Goal: Transaction & Acquisition: Purchase product/service

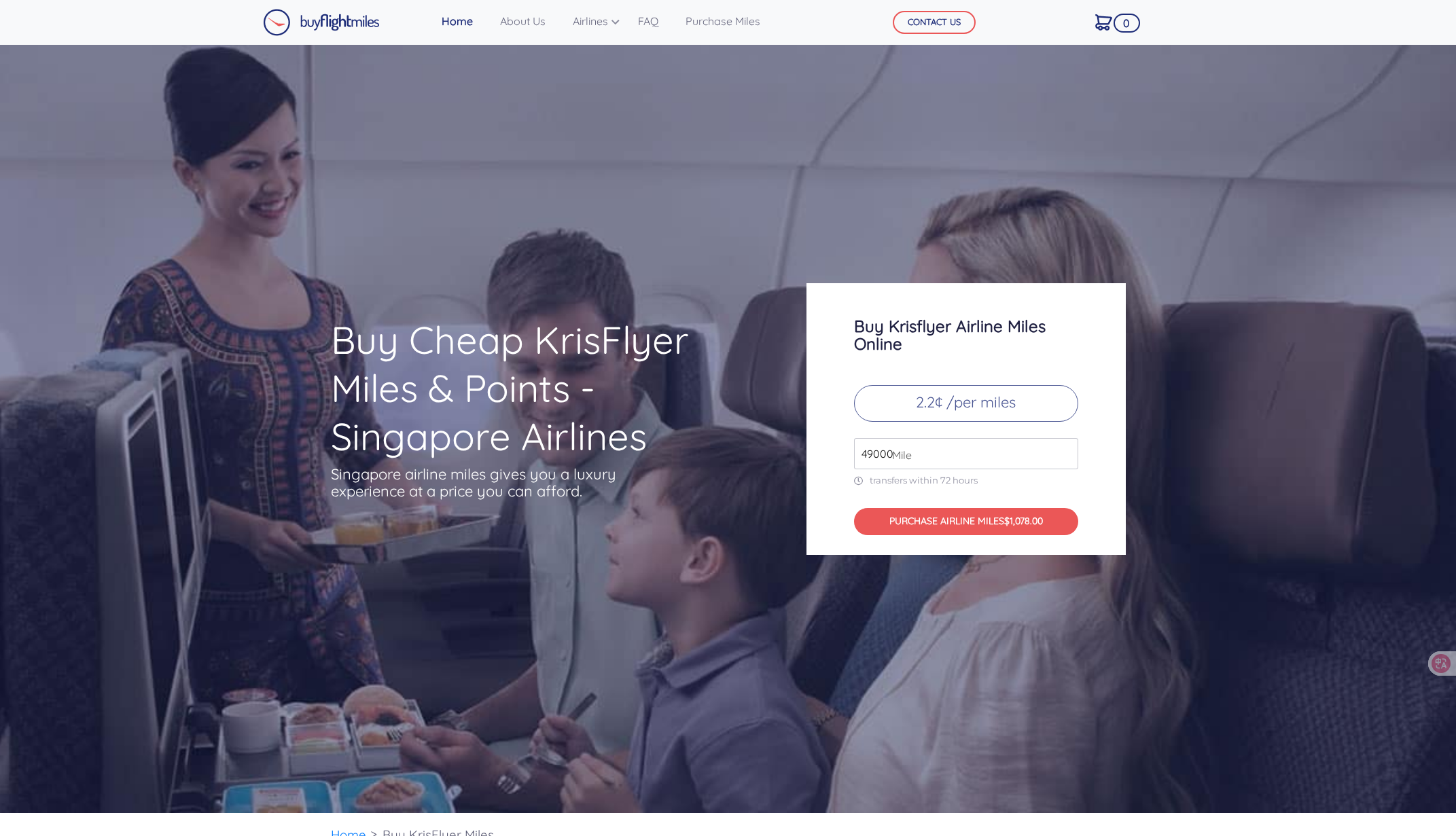
click at [976, 456] on input "49000" at bounding box center [966, 454] width 224 height 32
drag, startPoint x: 896, startPoint y: 453, endPoint x: 836, endPoint y: 459, distance: 60.3
click at [836, 459] on div "Buy Krisflyer Airline Miles Online 2.2¢ /per miles 49000 Mile transfers within …" at bounding box center [966, 419] width 319 height 271
click at [889, 449] on span "Mile" at bounding box center [898, 455] width 27 height 16
click at [877, 461] on input "49000" at bounding box center [966, 454] width 224 height 32
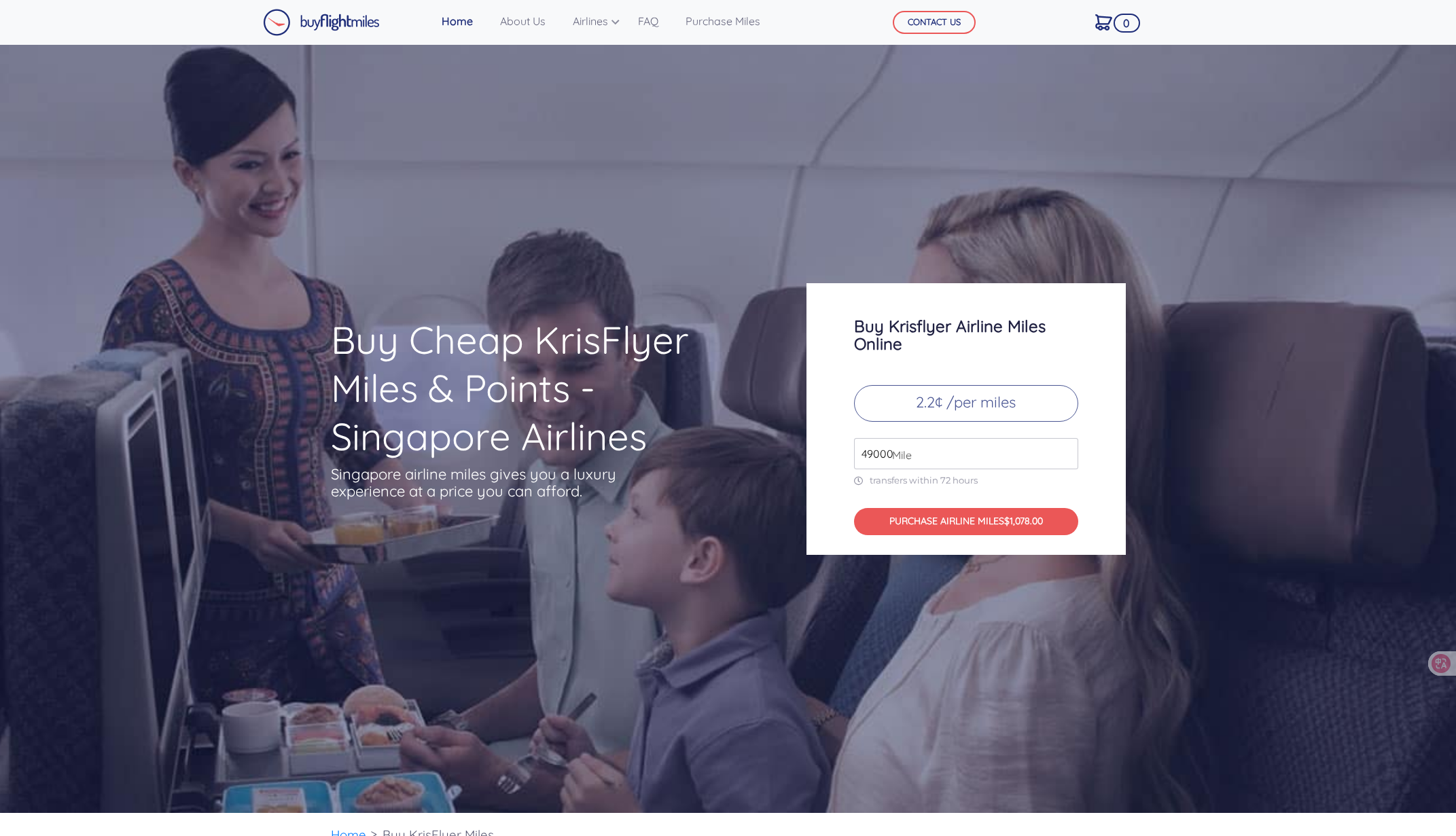
click at [862, 457] on input "49000" at bounding box center [966, 454] width 224 height 32
click at [1004, 489] on div "Buy Krisflyer Airline Miles Online 2.2¢ /per miles 120000 Mile transfers within…" at bounding box center [966, 419] width 319 height 271
drag, startPoint x: 864, startPoint y: 456, endPoint x: 869, endPoint y: 449, distance: 8.6
click at [869, 449] on input "120000" at bounding box center [966, 454] width 224 height 32
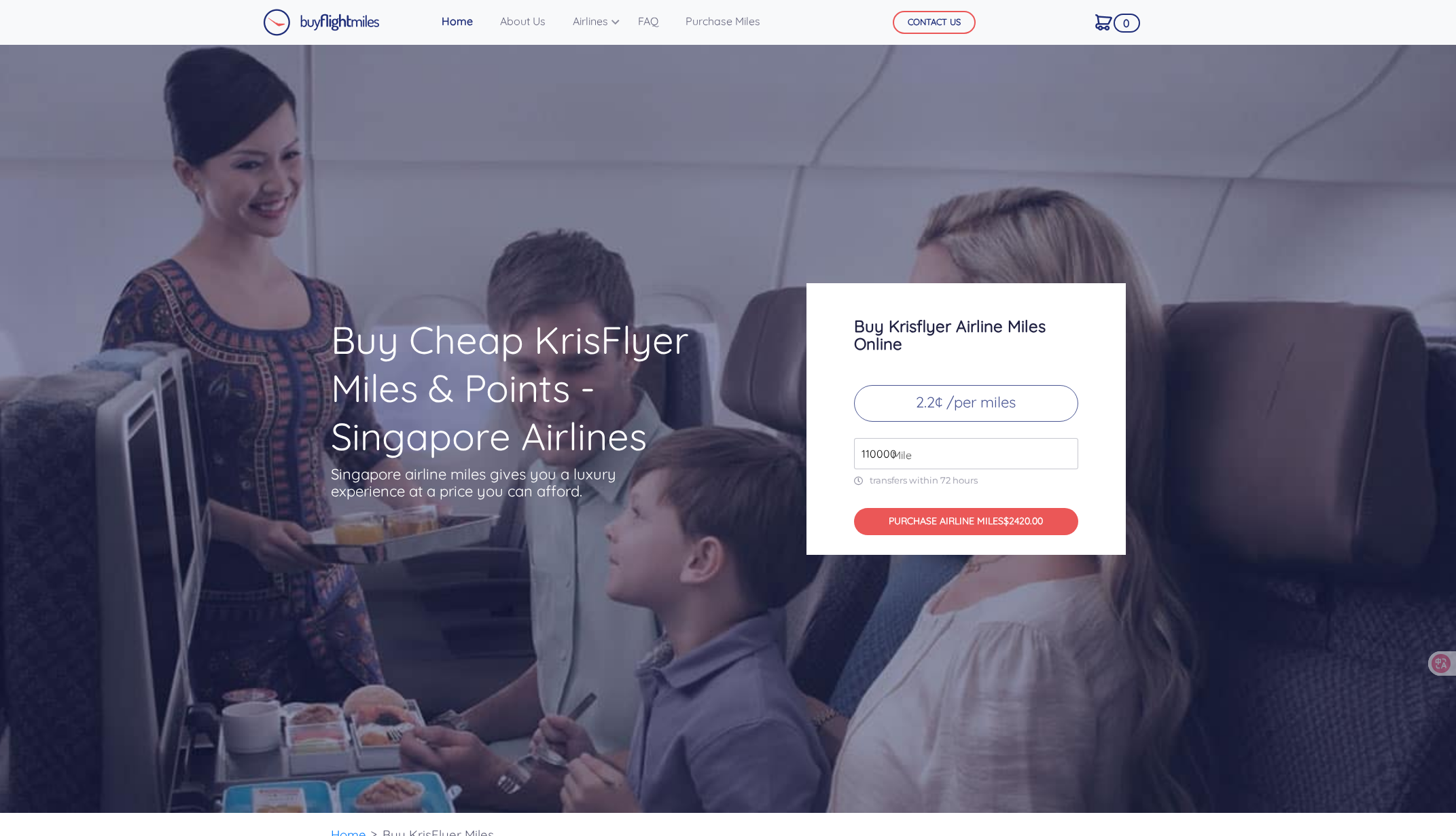
type input "110000"
click at [1000, 513] on button "PURCHASE AIRLINE MILES $1,078.00" at bounding box center [966, 522] width 224 height 28
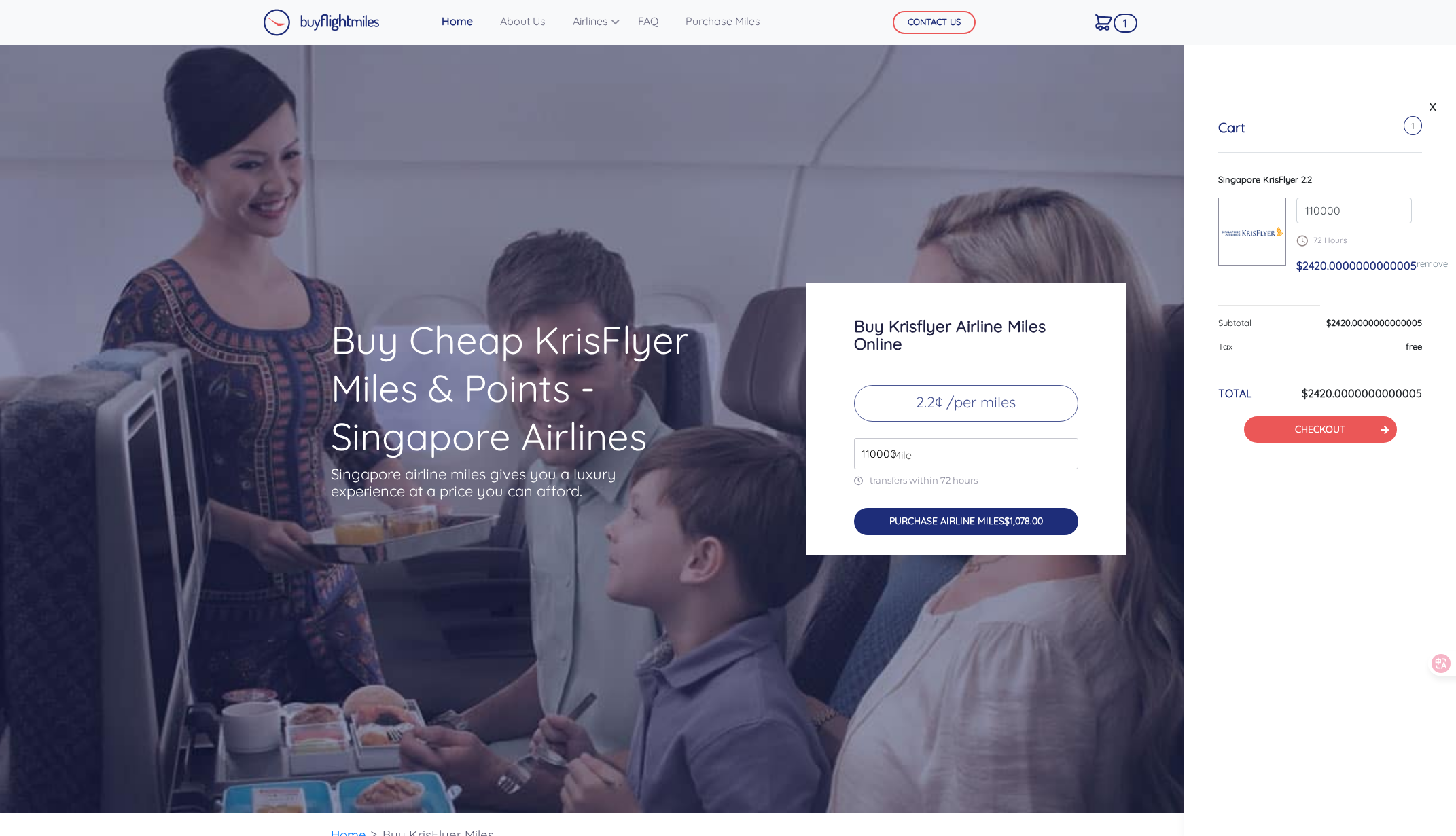
click at [1000, 518] on button "PURCHASE AIRLINE MILES $1,078.00" at bounding box center [966, 522] width 224 height 28
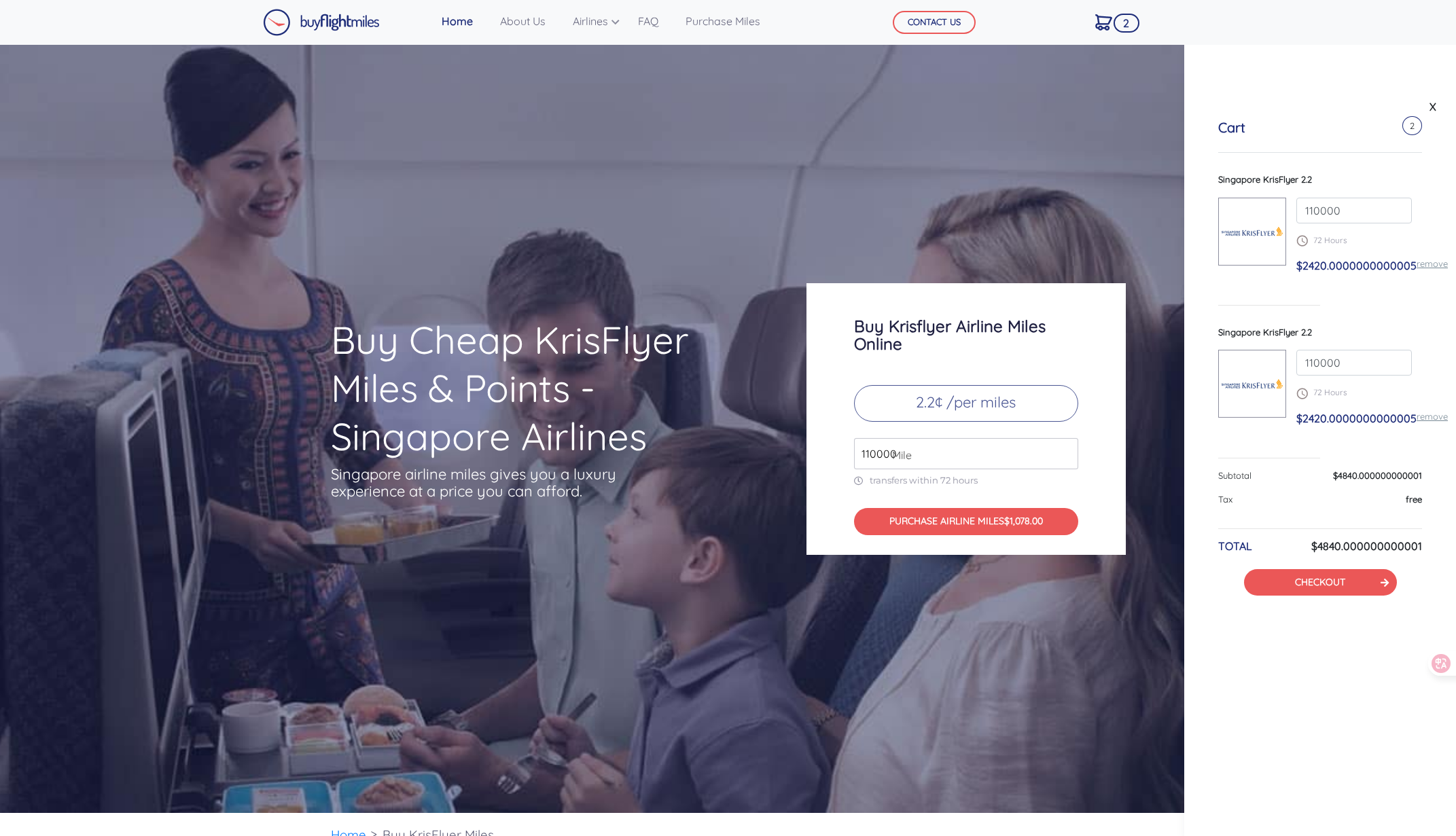
click at [1405, 122] on span "2" at bounding box center [1412, 125] width 20 height 19
click at [1422, 416] on link "remove" at bounding box center [1432, 416] width 32 height 11
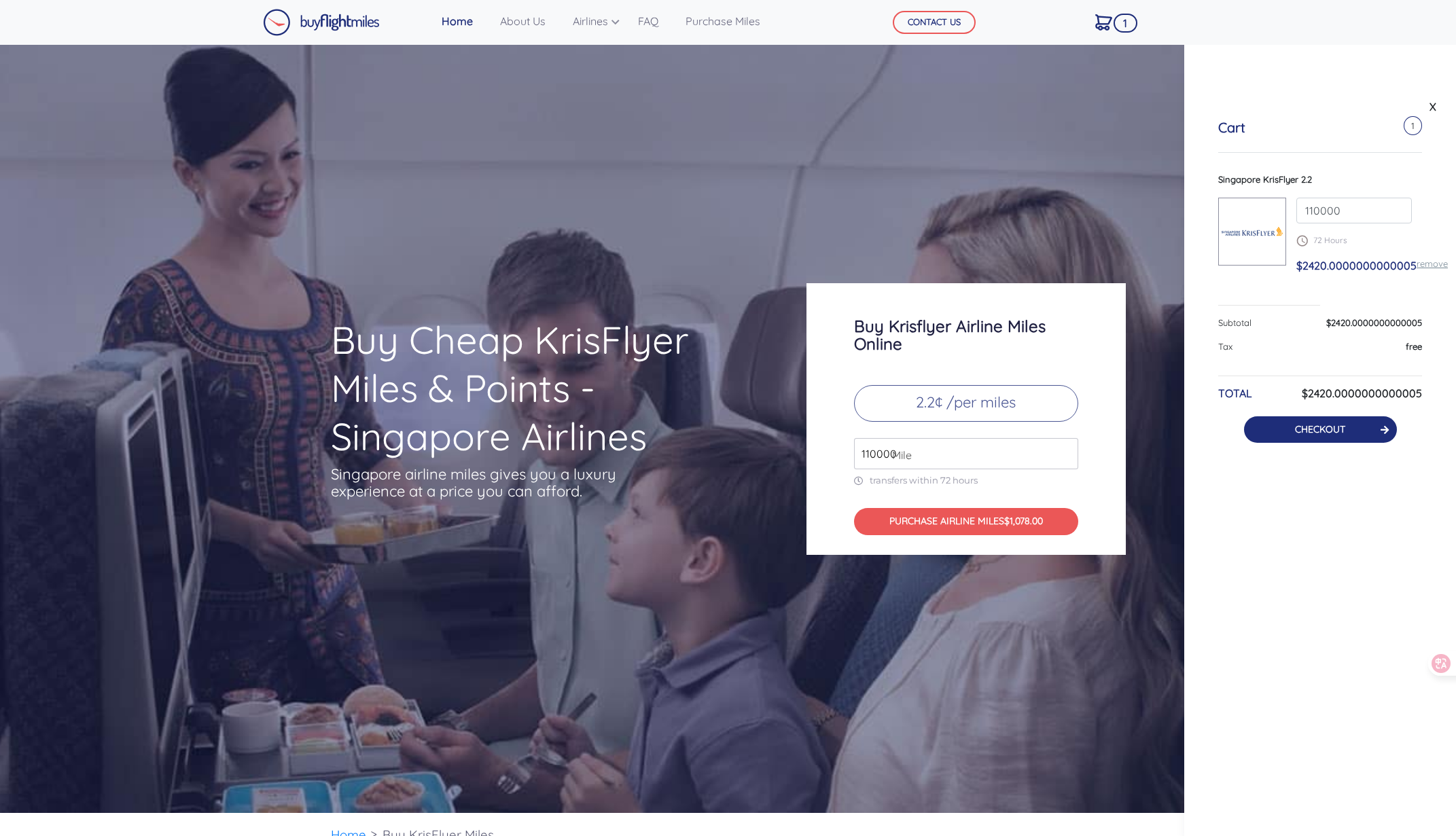
click at [1339, 436] on button "CHECKOUT" at bounding box center [1320, 429] width 153 height 27
click at [1339, 436] on link "CHECKOUT" at bounding box center [1319, 429] width 51 height 12
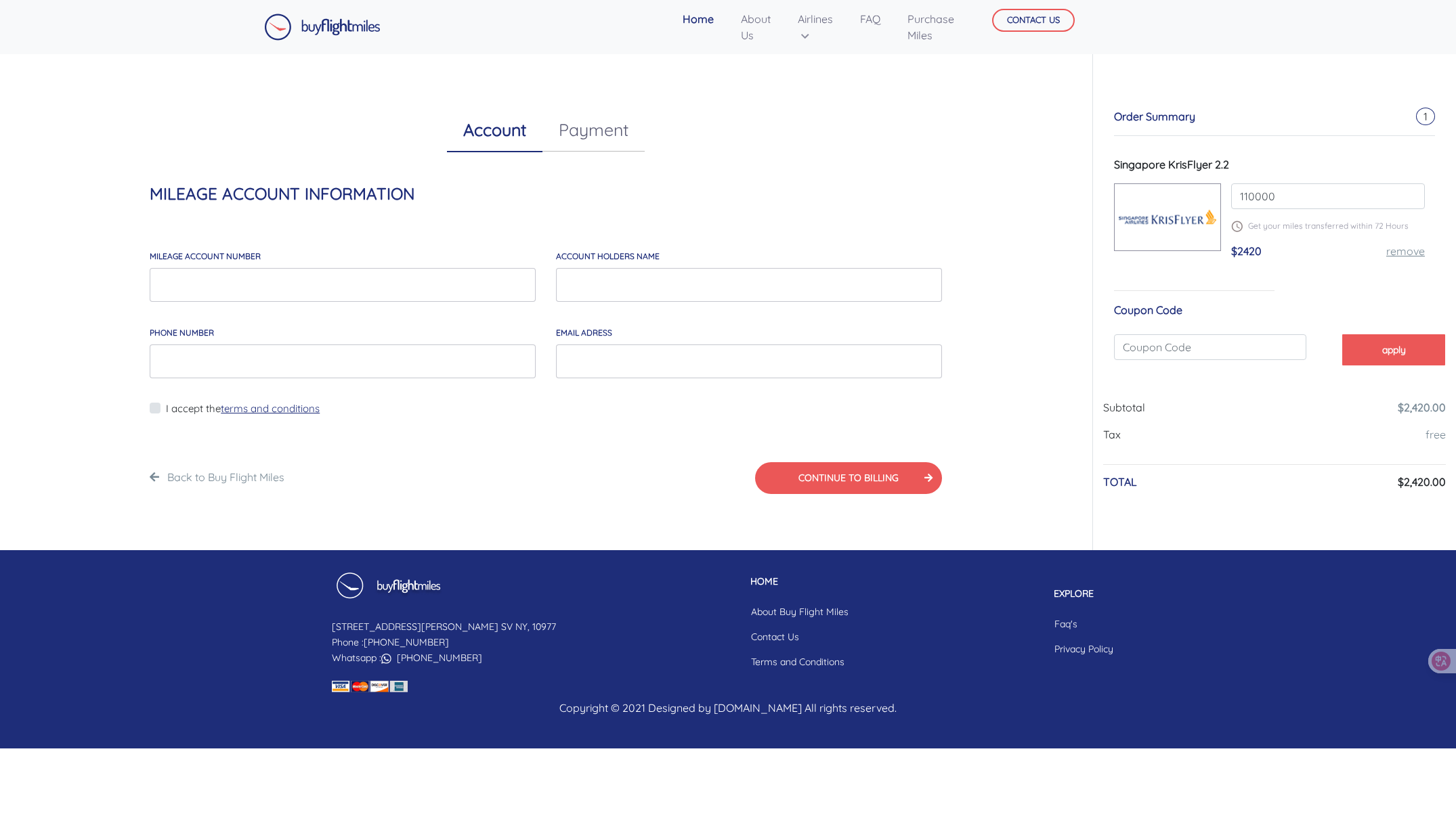
click at [575, 133] on link "Payment" at bounding box center [593, 130] width 103 height 43
click at [522, 144] on link "Account" at bounding box center [495, 130] width 96 height 43
drag, startPoint x: 568, startPoint y: 141, endPoint x: 577, endPoint y: 158, distance: 19.2
click at [568, 140] on link "Payment" at bounding box center [593, 130] width 103 height 43
click at [792, 474] on button "CONTINUE TO BILLING" at bounding box center [848, 478] width 187 height 32
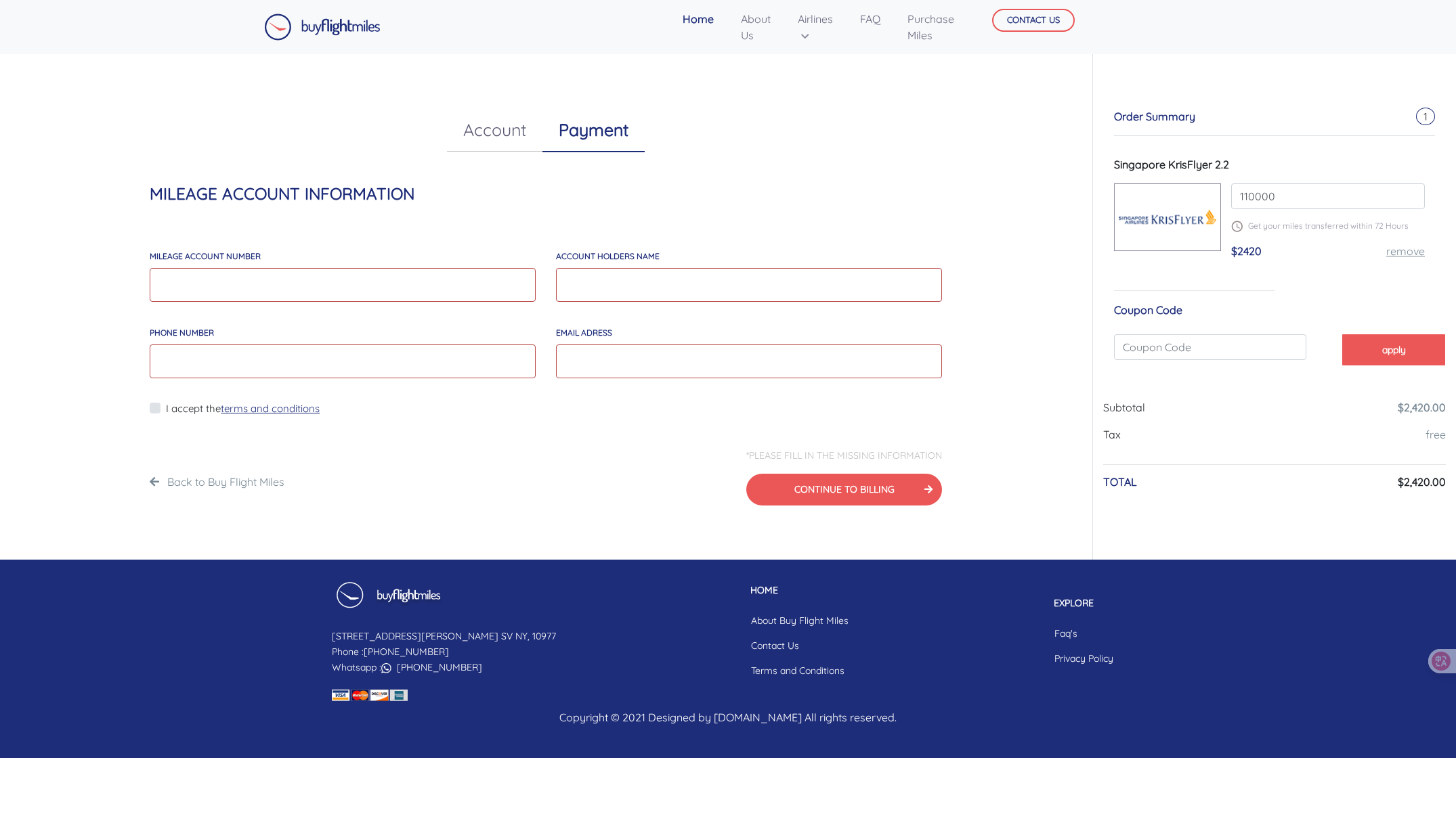
click at [1148, 223] on img at bounding box center [1167, 216] width 106 height 46
click at [593, 134] on link "Payment" at bounding box center [593, 130] width 103 height 44
click at [478, 128] on link "Account" at bounding box center [495, 130] width 96 height 43
click at [436, 290] on input "MILEAGE account number" at bounding box center [343, 285] width 386 height 34
type input "1"
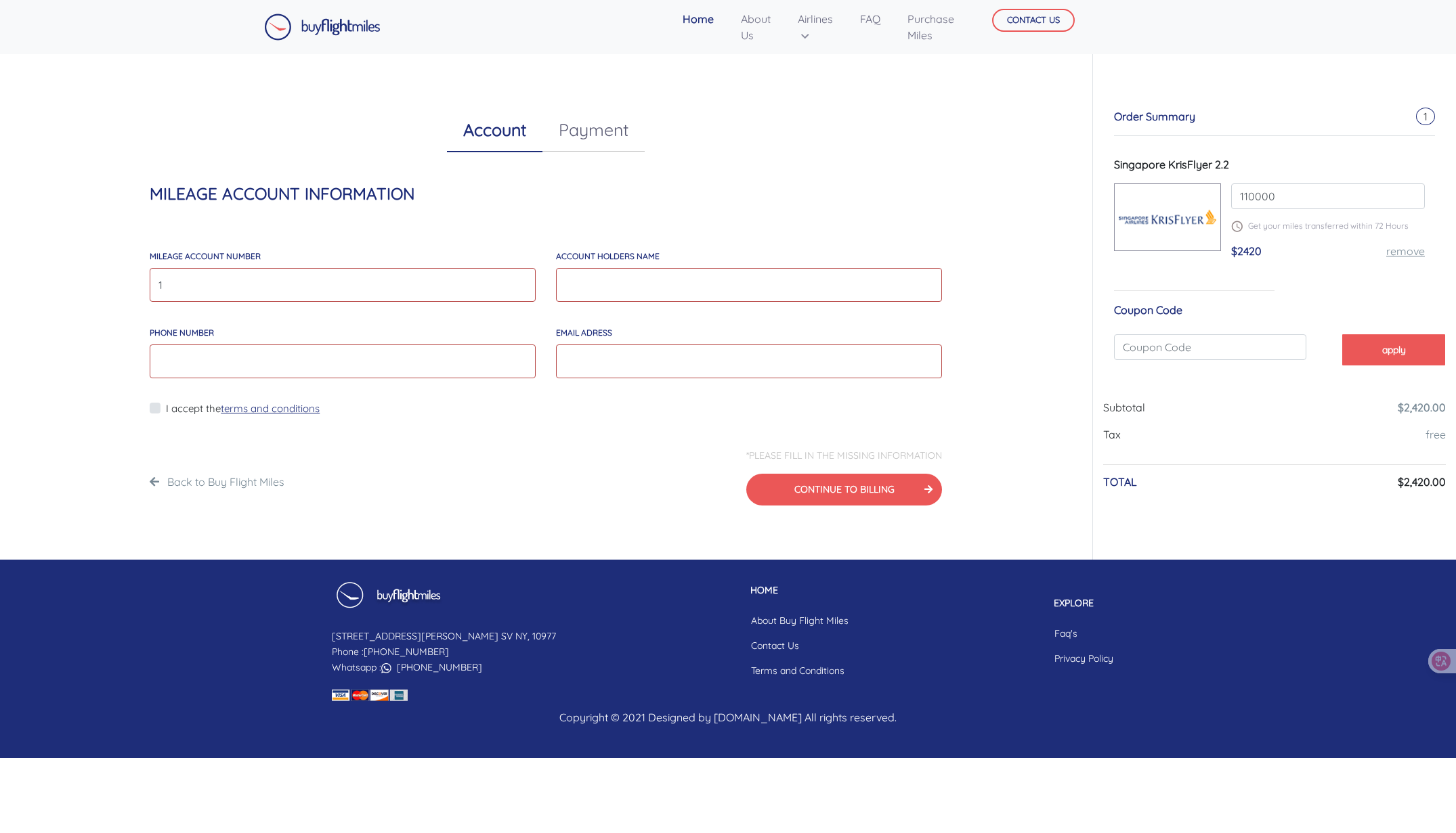
click at [445, 365] on input "Phone Number" at bounding box center [343, 361] width 386 height 34
type input "1"
click at [633, 277] on input "account holders NAME" at bounding box center [748, 285] width 386 height 34
type input "1"
click at [568, 357] on input "EMAIL*" at bounding box center [748, 361] width 386 height 34
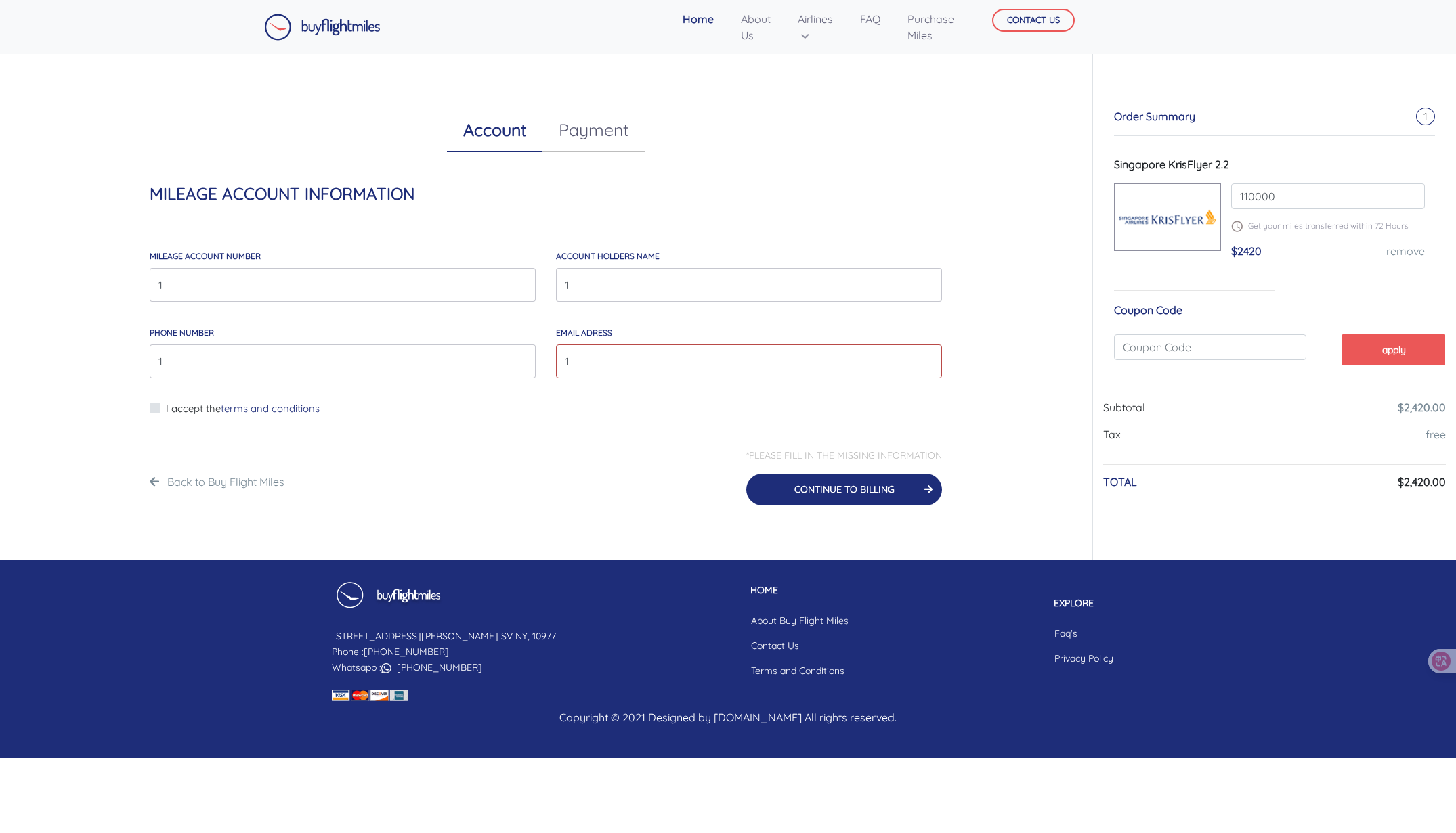
click at [805, 484] on button "CONTINUE TO BILLING" at bounding box center [844, 490] width 195 height 32
type input "1@q.com"
click at [811, 492] on button "CONTINUE TO BILLING" at bounding box center [844, 490] width 195 height 32
click at [811, 492] on button "CONTINUE TO BILLING" at bounding box center [810, 490] width 263 height 32
click at [409, 341] on div "Phone Number 1" at bounding box center [343, 351] width 386 height 55
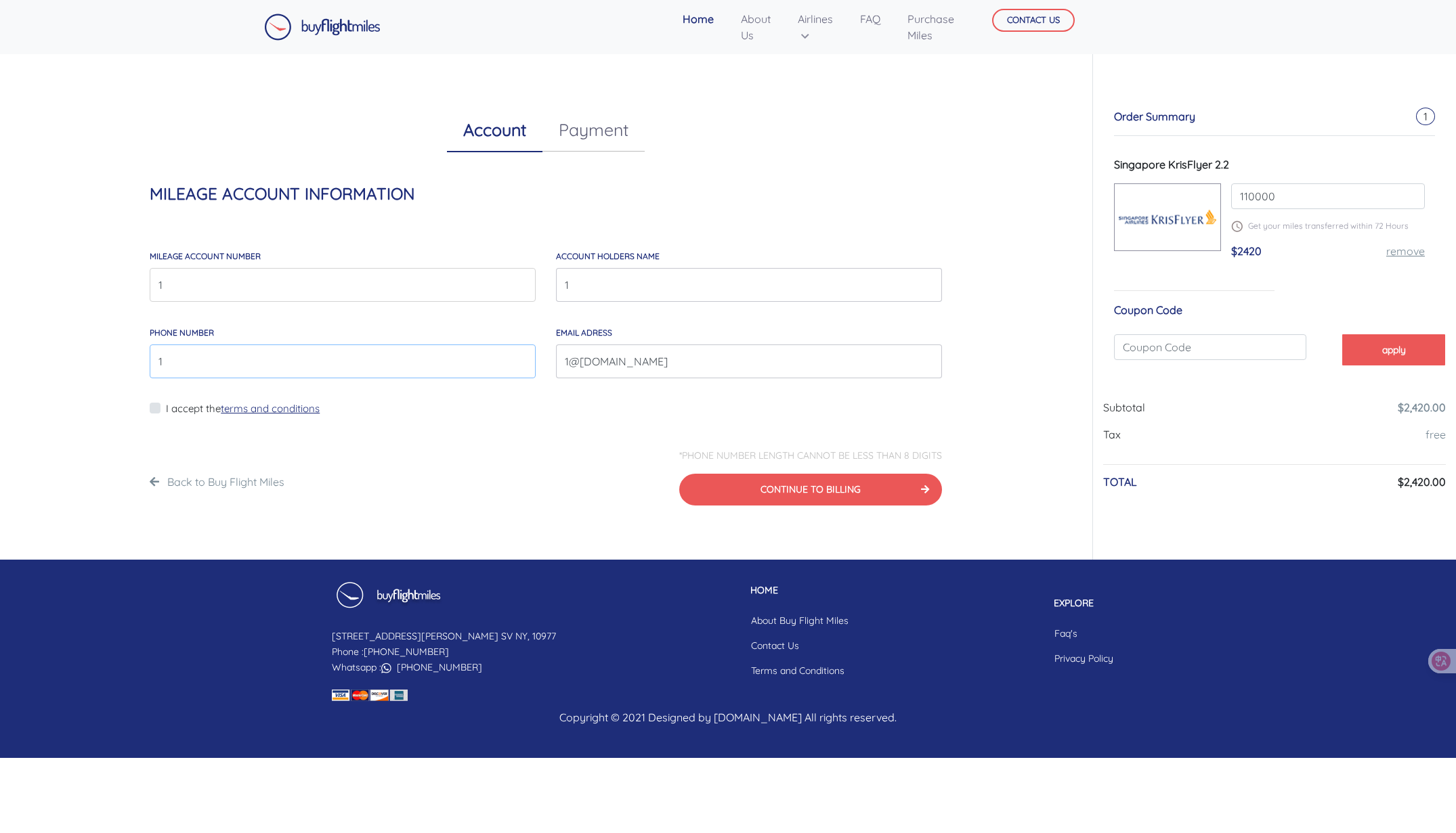
click at [378, 356] on input "1" at bounding box center [343, 361] width 386 height 34
click at [768, 503] on button "CONTINUE TO BILLING" at bounding box center [810, 490] width 263 height 32
click at [781, 494] on button "CONTINUE TO BILLING" at bounding box center [810, 490] width 263 height 32
click at [789, 488] on button "CONTINUE TO BILLING" at bounding box center [810, 490] width 263 height 32
type input "111111111"
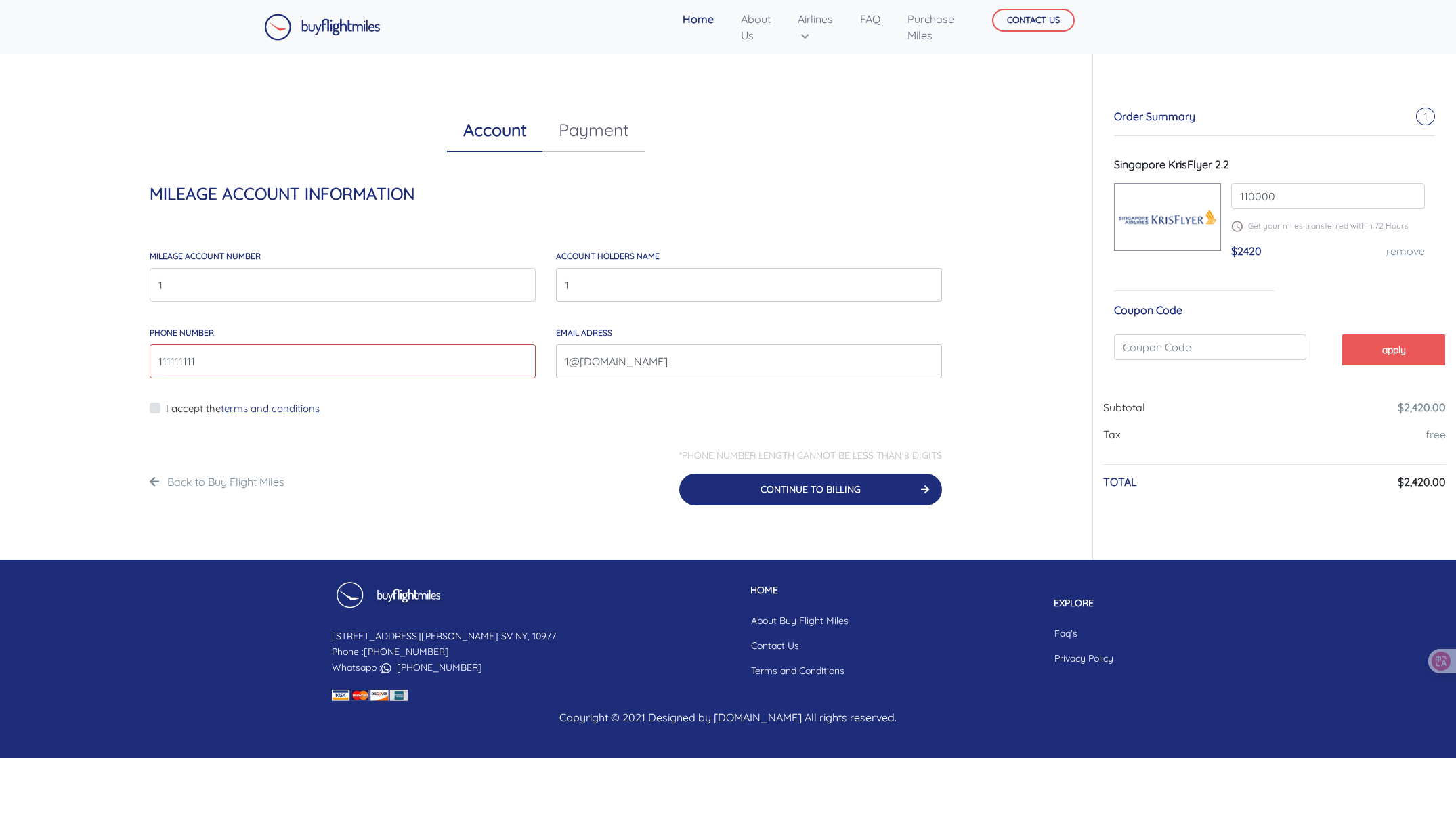
click at [789, 488] on button "CONTINUE TO BILLING" at bounding box center [810, 490] width 263 height 32
click at [166, 411] on label "I accept the terms and conditions" at bounding box center [243, 410] width 154 height 16
click at [166, 411] on input "I accept the terms and conditions" at bounding box center [170, 416] width 9 height 34
checkbox input "true"
click at [804, 488] on button "CONTINUE TO BILLING" at bounding box center [822, 490] width 238 height 32
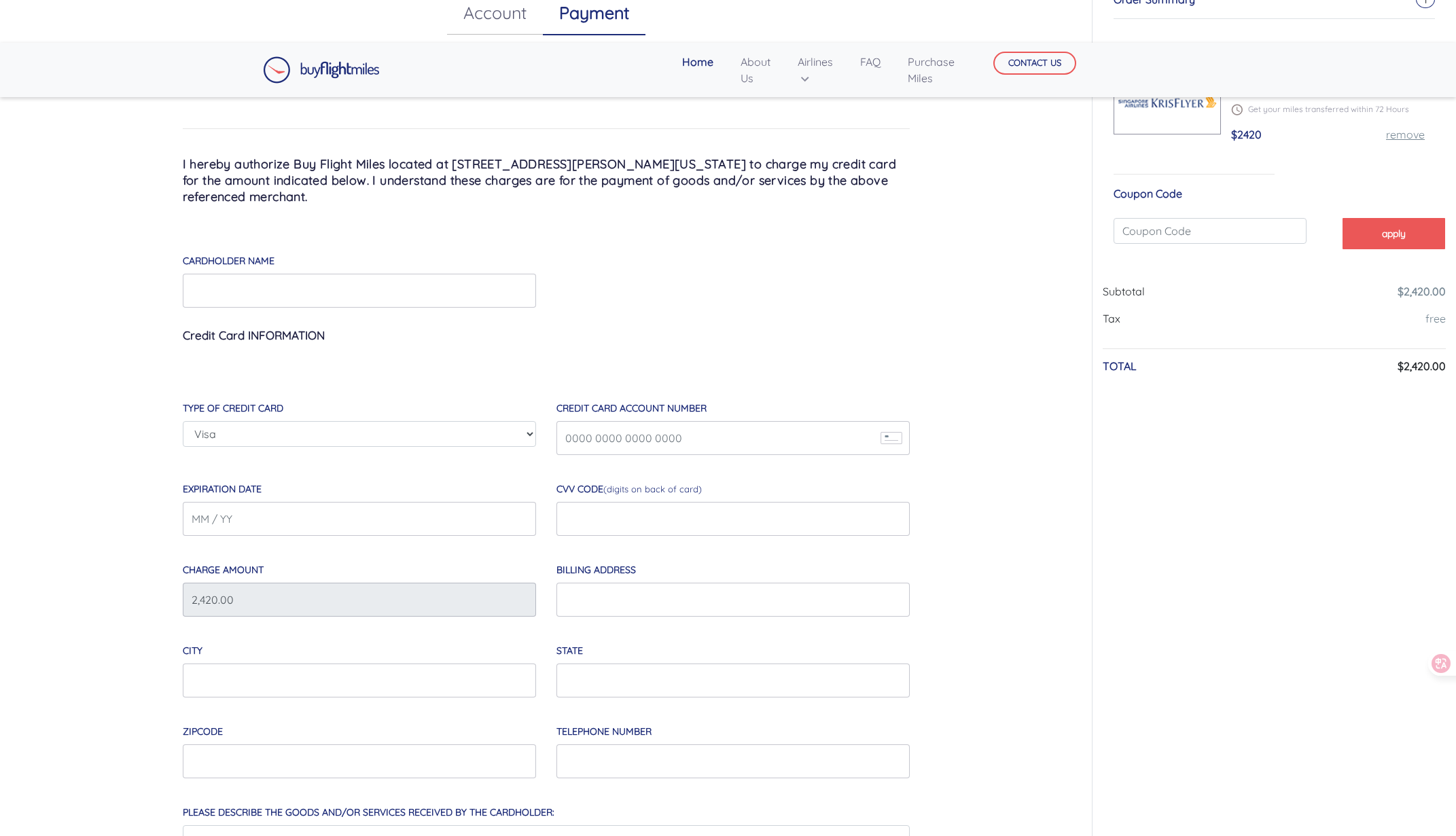
scroll to position [68, 0]
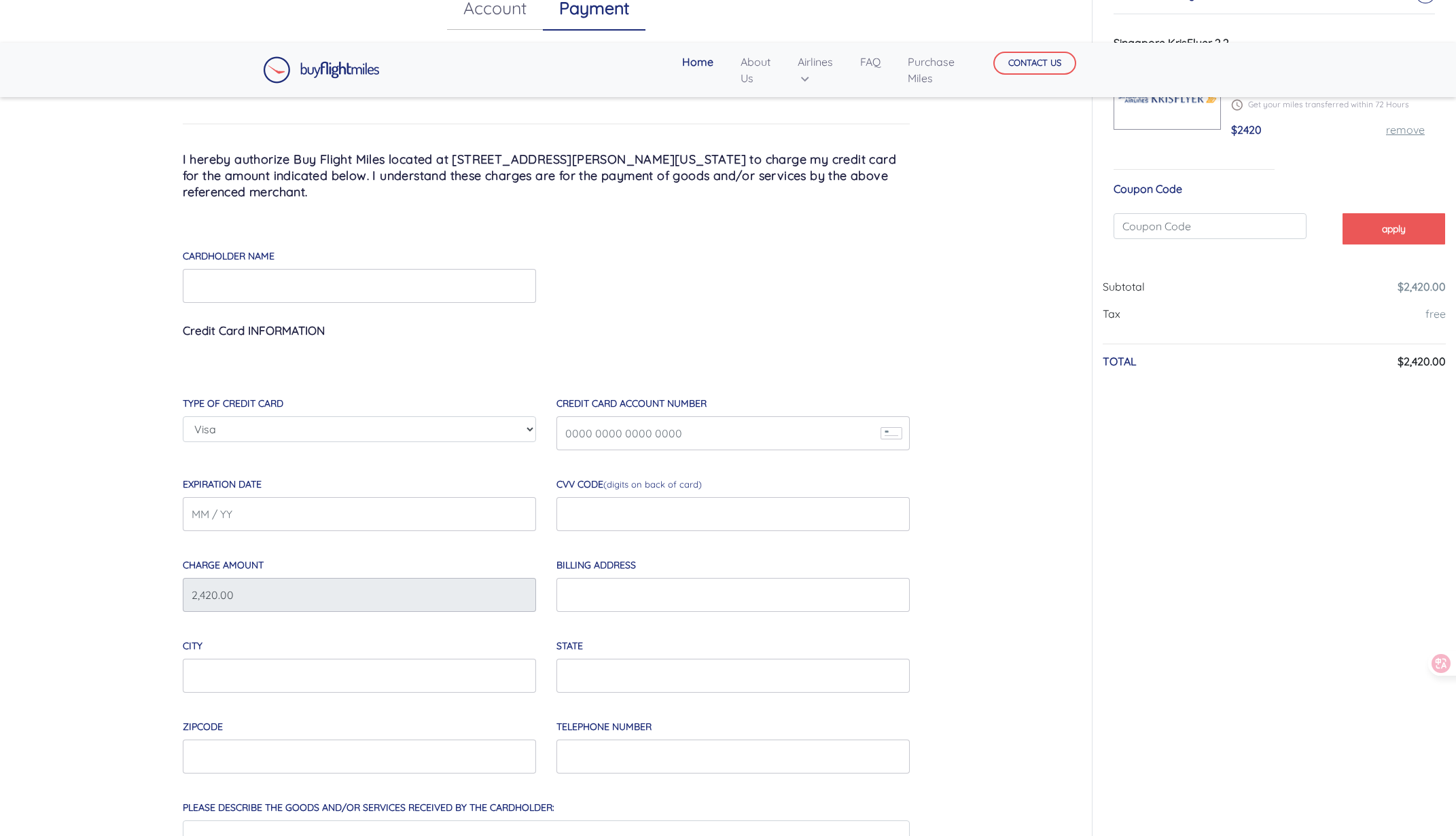
click at [463, 413] on div "Type Of Credit Card Visa Master Card American Express Discover" at bounding box center [359, 411] width 354 height 61
click at [431, 429] on select "Visa Master Card American Express Discover" at bounding box center [359, 429] width 354 height 26
click at [470, 359] on div "I hereby authorize Buy Flight Miles located at 147 Clinton Lane, Spring Valley,…" at bounding box center [546, 628] width 794 height 1132
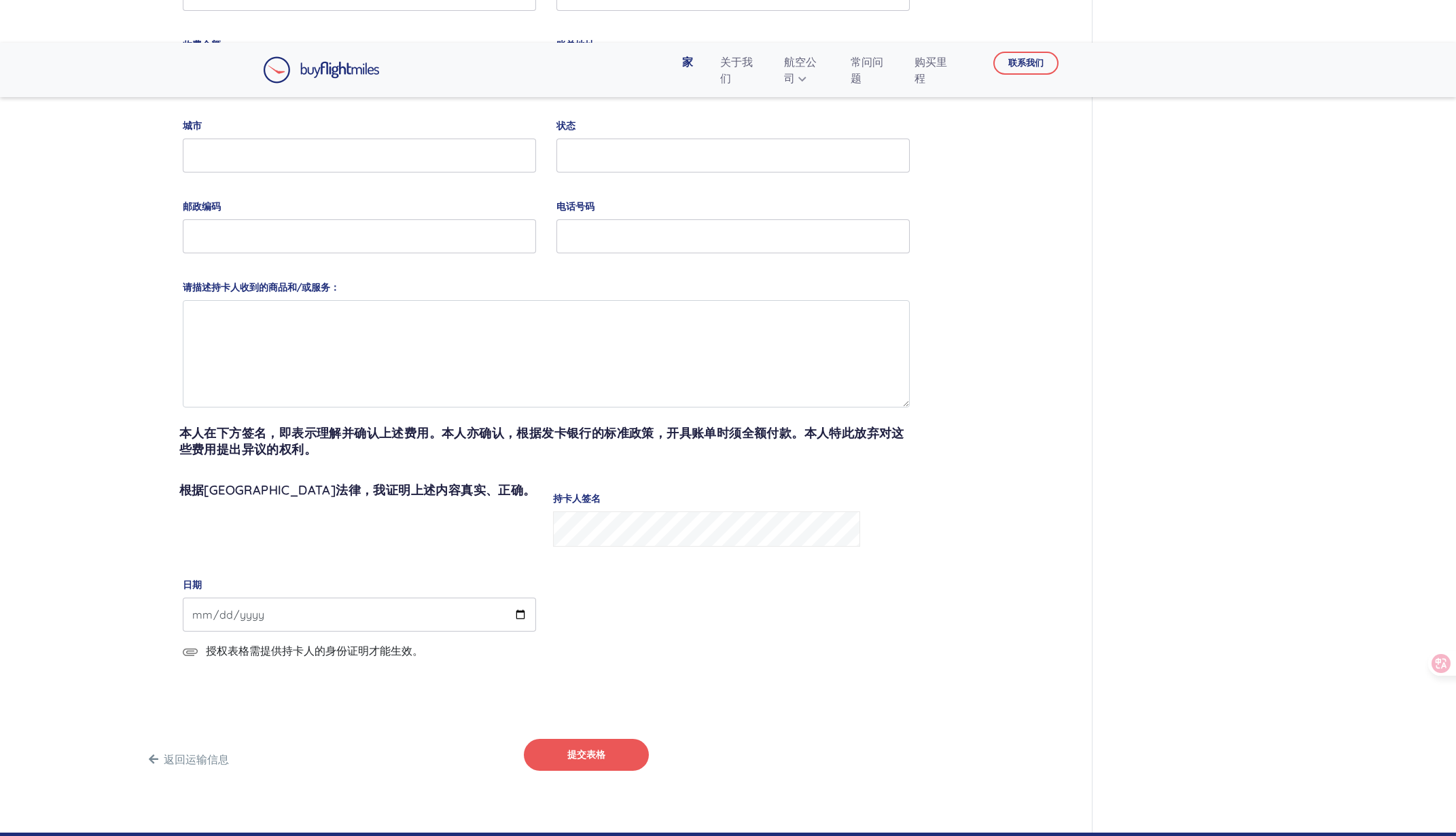
scroll to position [595, 0]
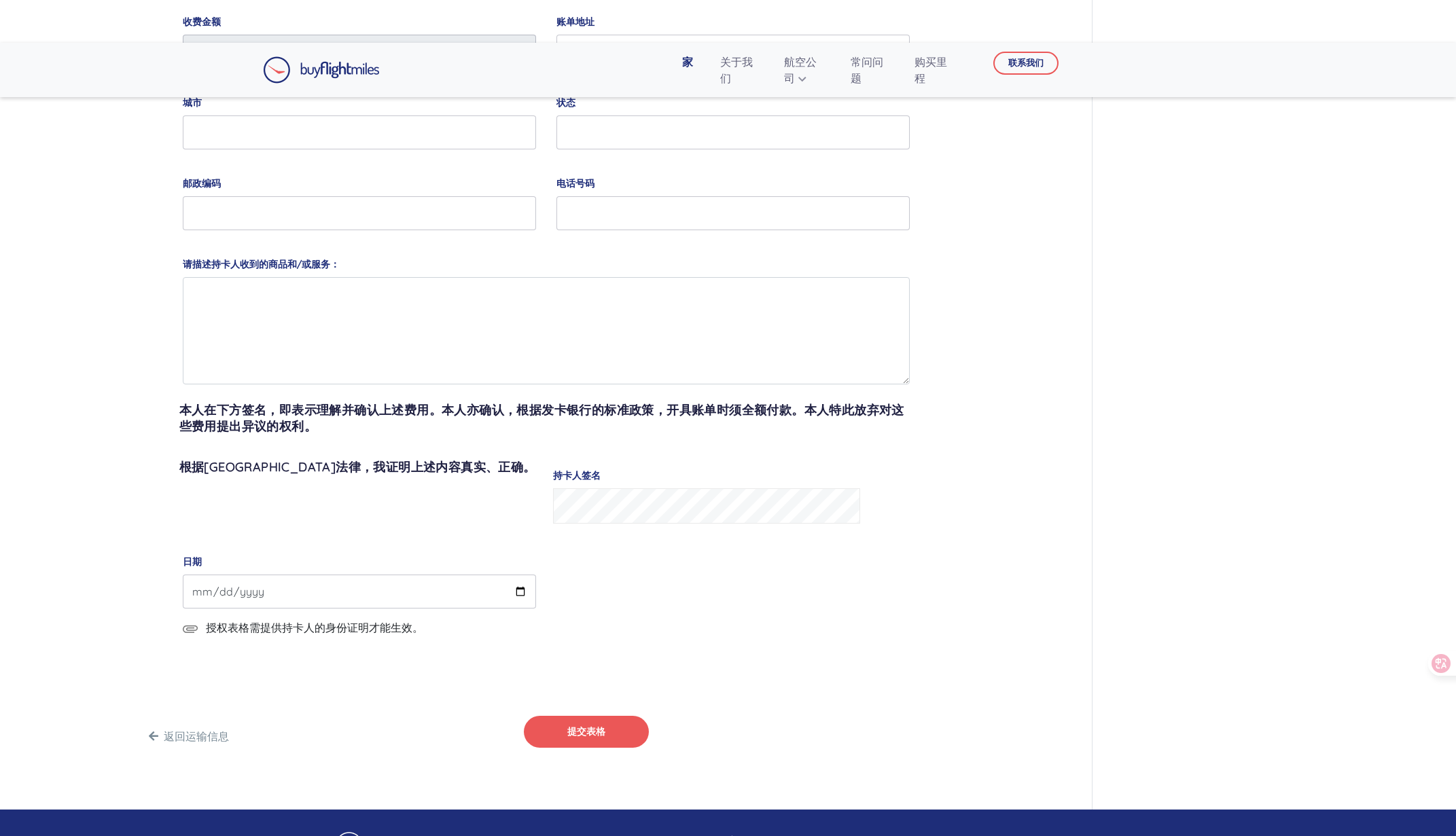
click at [185, 628] on img at bounding box center [189, 629] width 15 height 8
click at [423, 628] on input "授权表格需提供持卡人的身份证明才能生效。" at bounding box center [539, 636] width 233 height 34
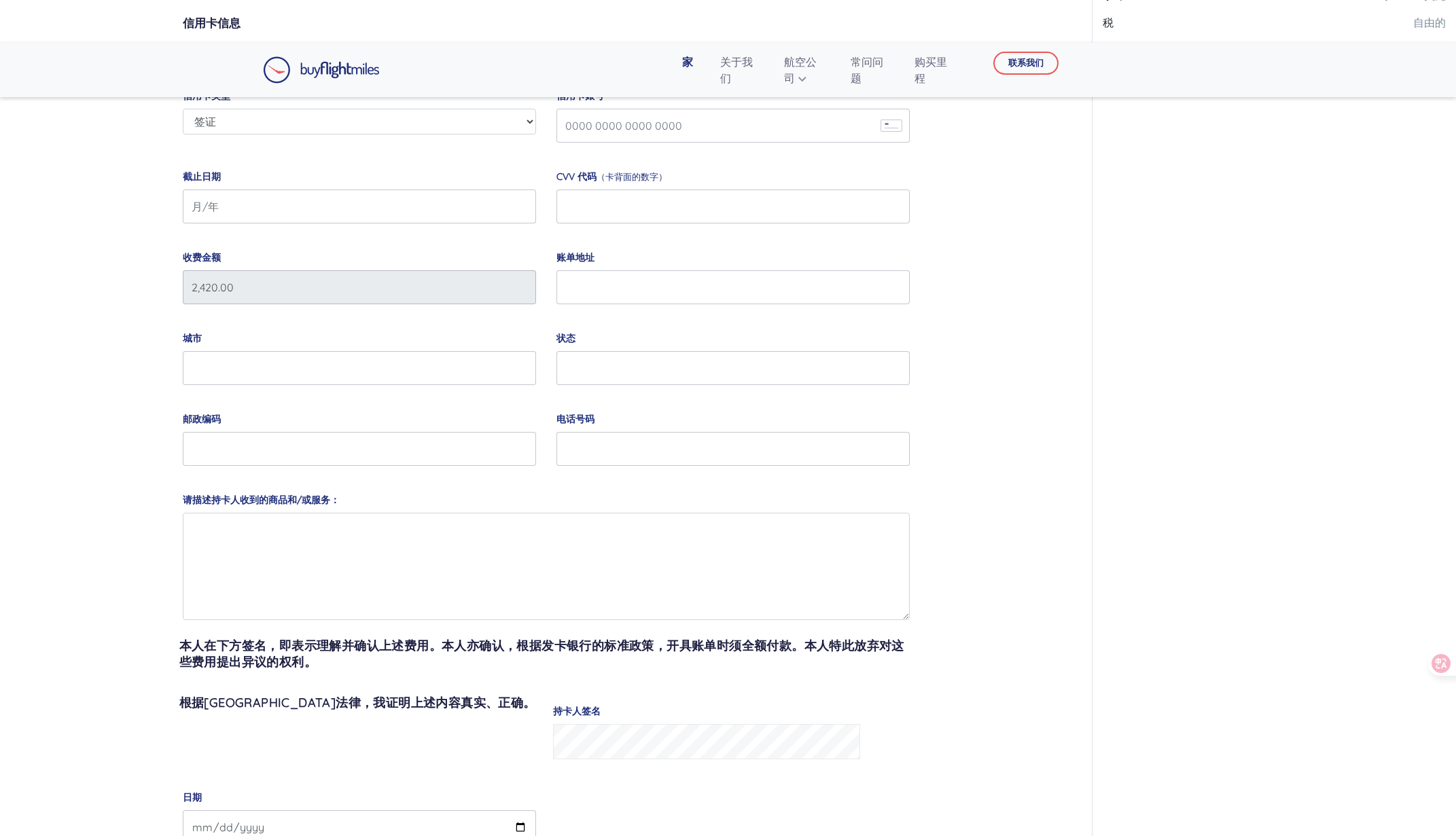
scroll to position [0, 0]
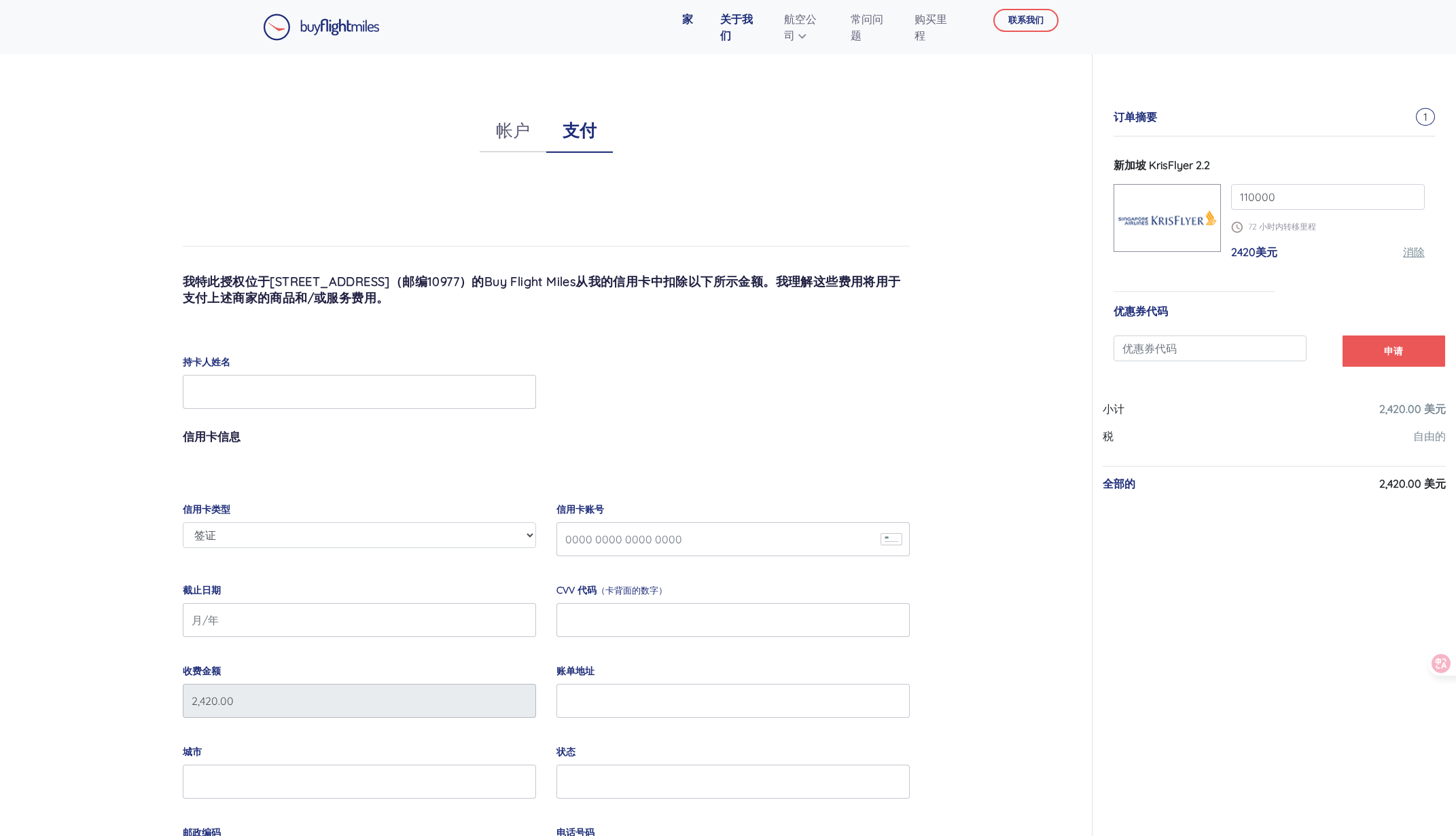
click at [730, 34] on font "关于我们" at bounding box center [736, 27] width 33 height 30
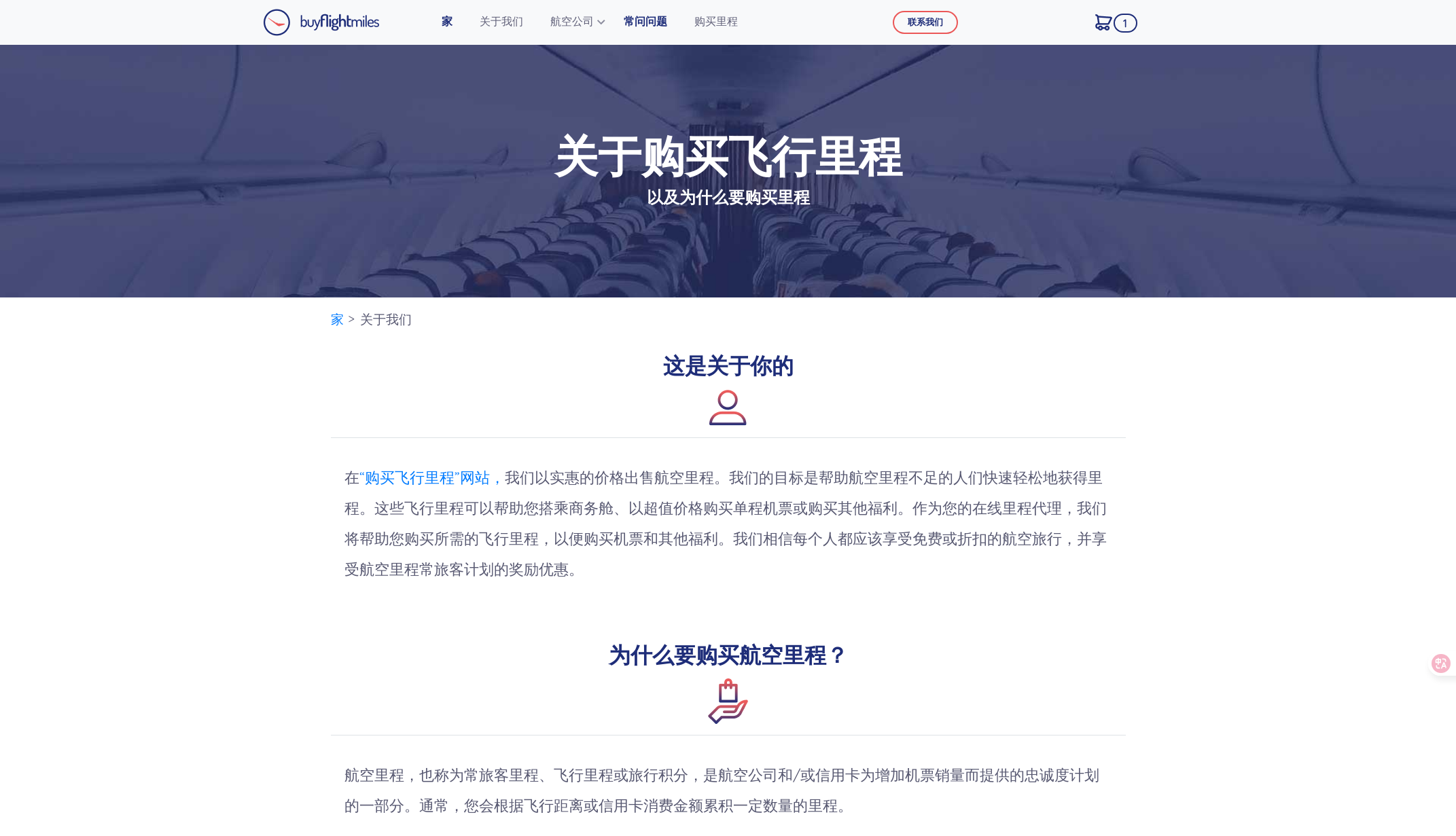
click at [667, 25] on font "常问问题" at bounding box center [646, 21] width 44 height 14
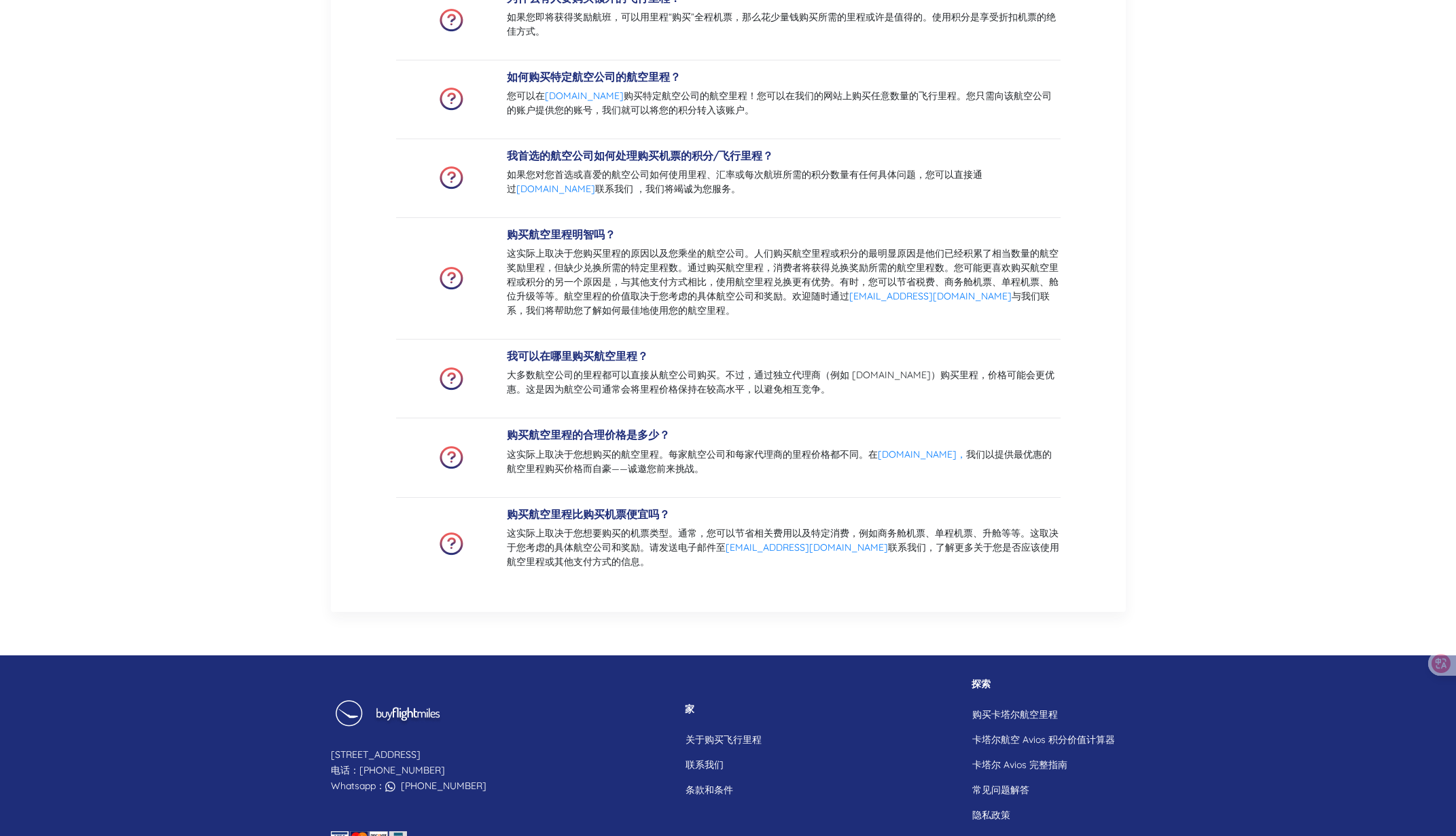
scroll to position [884, 0]
